Goal: Task Accomplishment & Management: Use online tool/utility

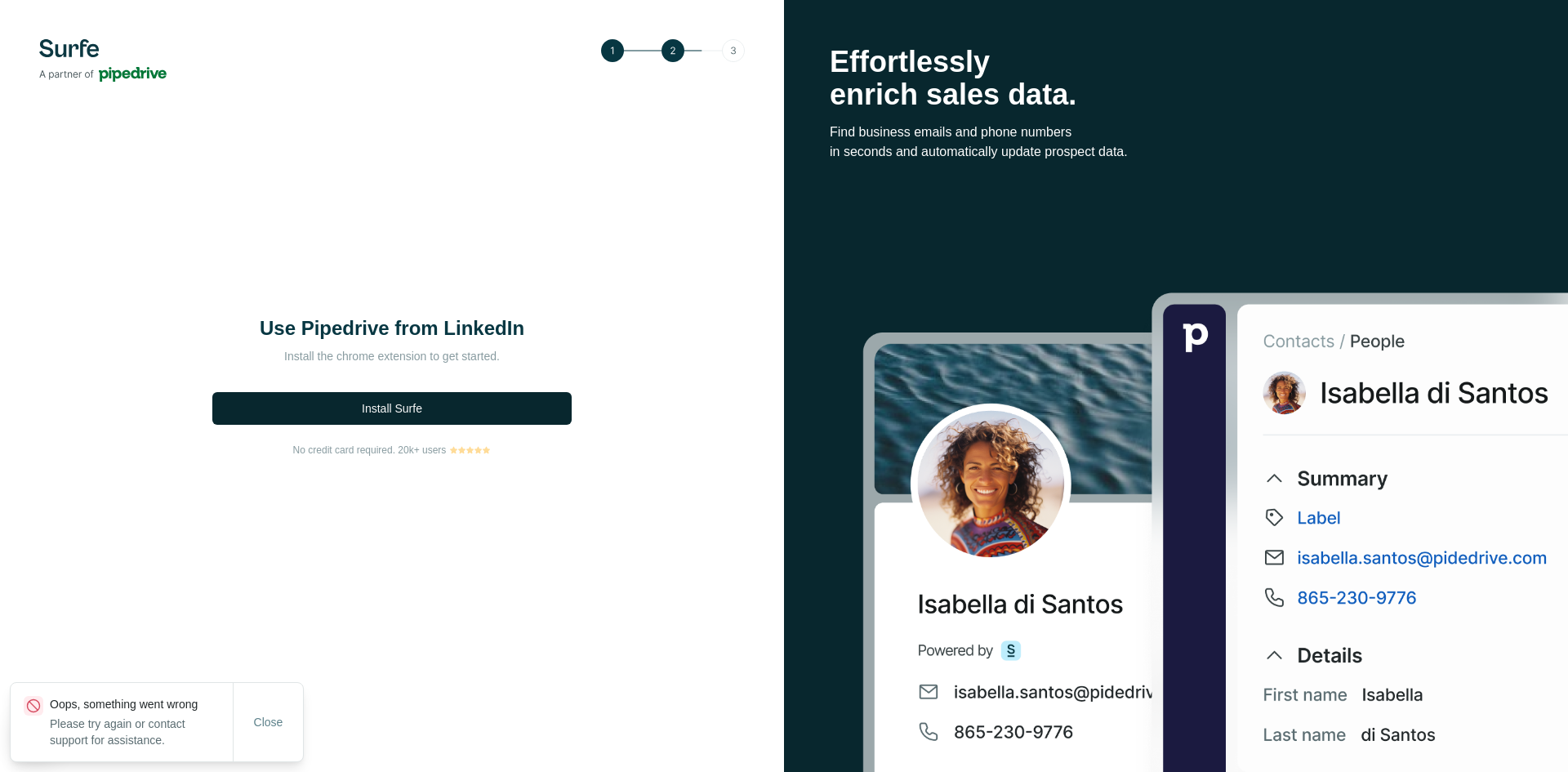
click at [426, 413] on button "Install Surfe" at bounding box center [392, 408] width 359 height 33
